Goal: Task Accomplishment & Management: Complete application form

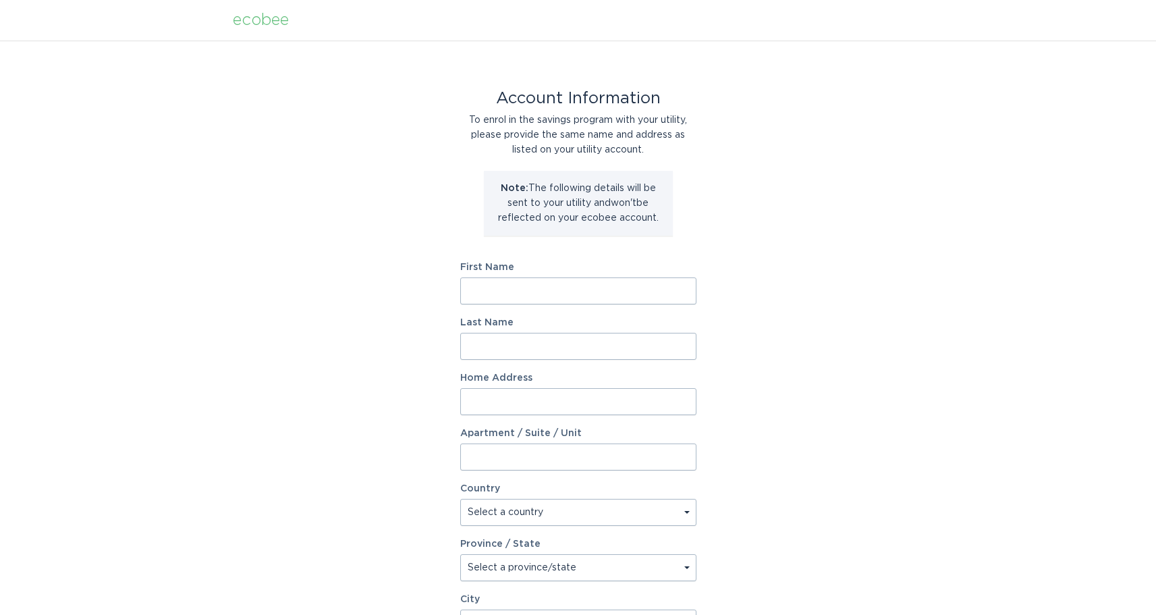
click at [546, 289] on input "First Name" at bounding box center [578, 290] width 236 height 27
type input "[PERSON_NAME]"
type input "[STREET_ADDRESS]"
type input "APT 208"
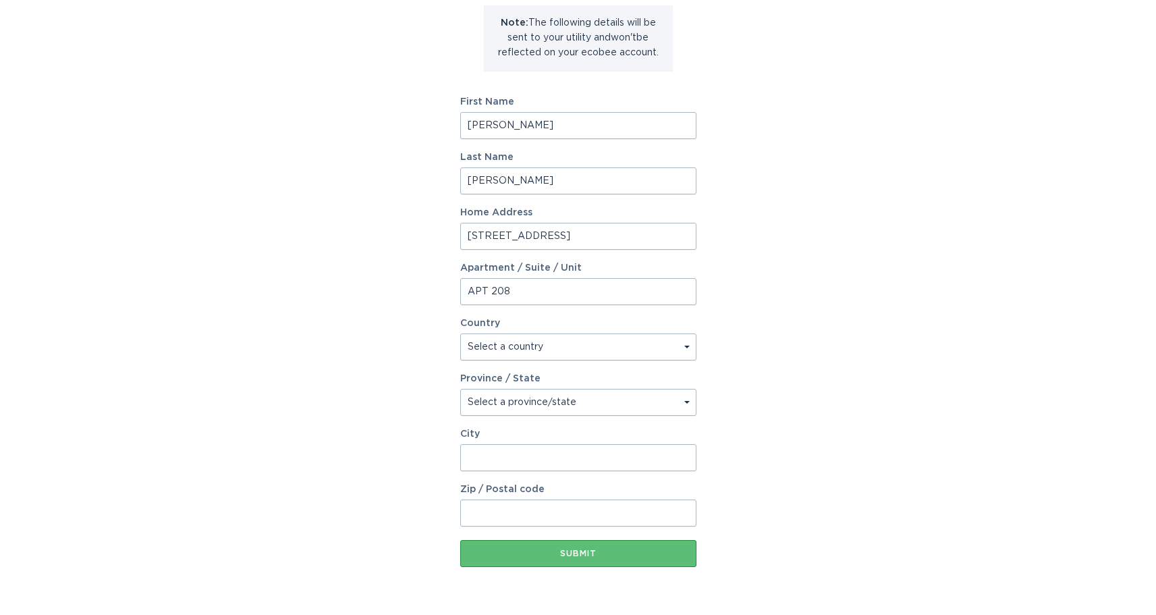
scroll to position [167, 0]
select select "US"
click at [558, 399] on select "Select a province/state [US_STATE] [US_STATE] [US_STATE] [US_STATE] [US_STATE] …" at bounding box center [578, 400] width 236 height 27
select select "NC"
click at [460, 387] on select "Select a province/state [US_STATE] [US_STATE] [US_STATE] [US_STATE] [US_STATE] …" at bounding box center [578, 400] width 236 height 27
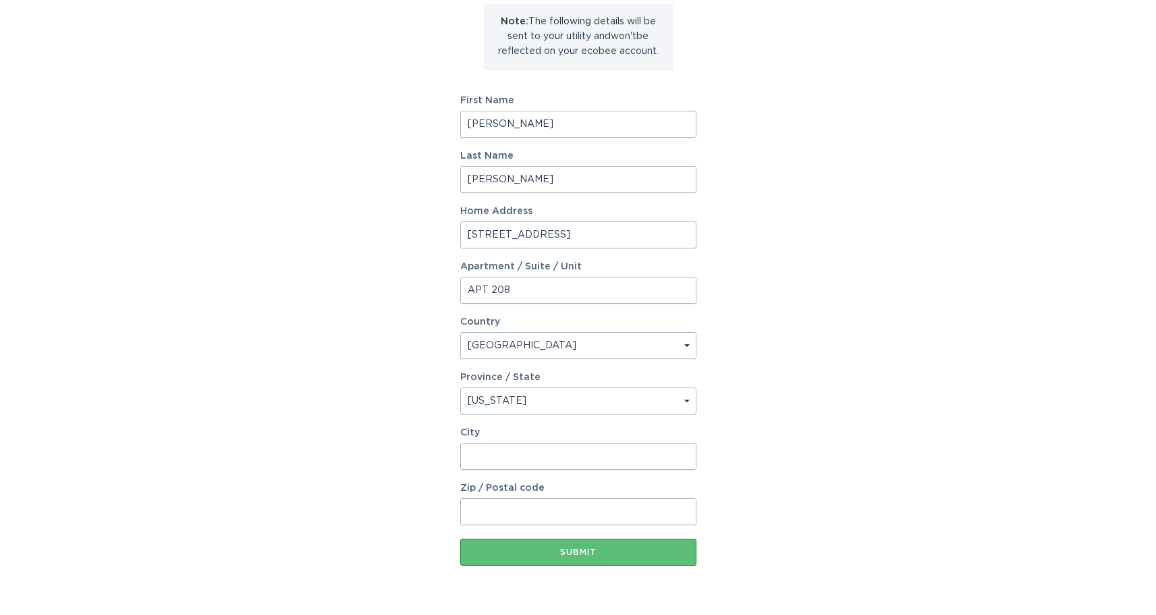
click at [528, 450] on input "City" at bounding box center [578, 456] width 236 height 27
click at [528, 450] on input "Raleigh`" at bounding box center [578, 456] width 236 height 27
type input "[GEOGRAPHIC_DATA]"
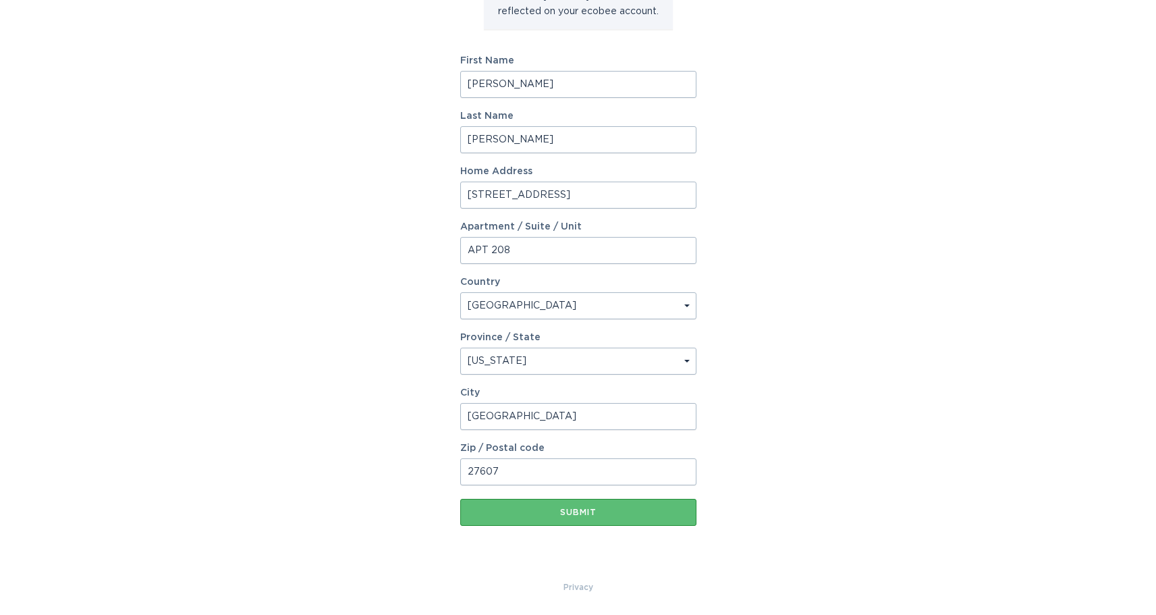
type input "27607"
click at [824, 225] on div "Account Information To enrol in the savings program with your utility, please p…" at bounding box center [578, 206] width 1156 height 745
click at [654, 508] on div "Submit" at bounding box center [578, 512] width 223 height 8
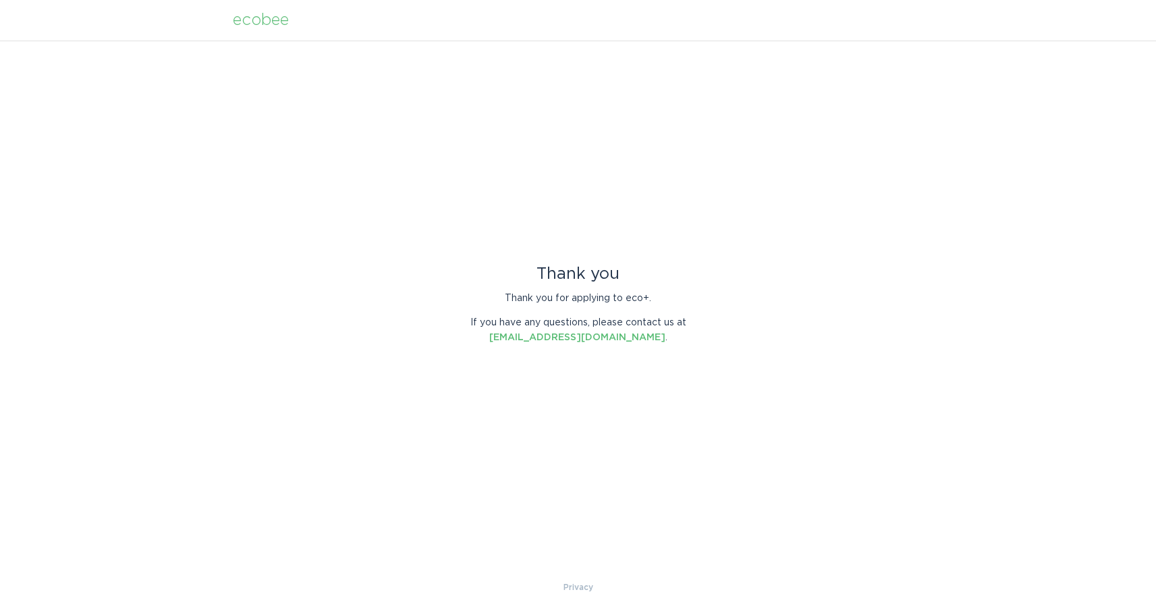
scroll to position [91, 0]
